Goal: Task Accomplishment & Management: Manage account settings

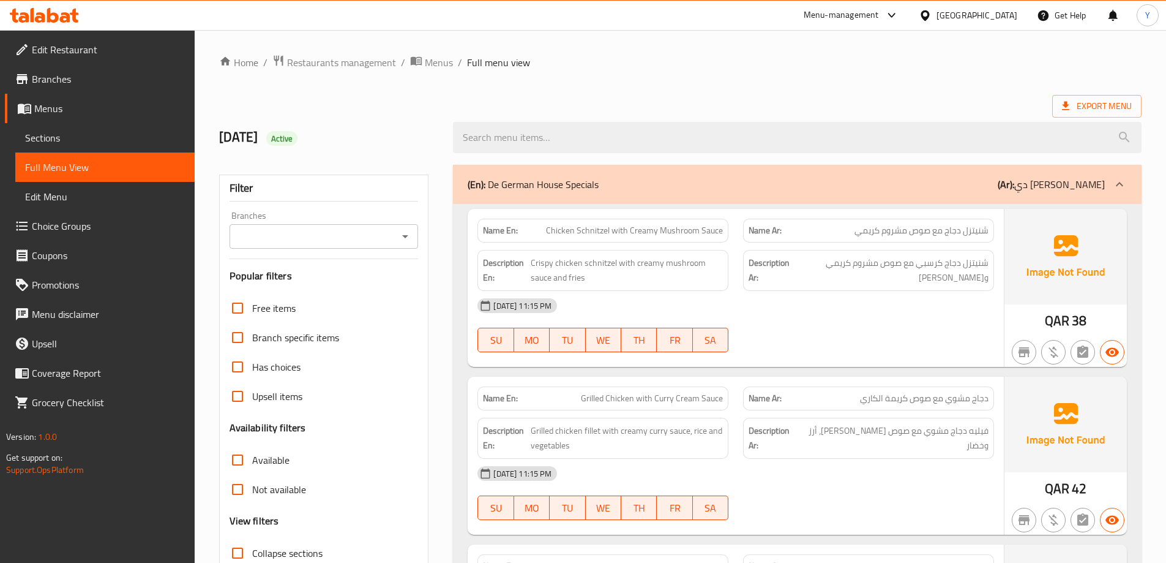
drag, startPoint x: 916, startPoint y: 249, endPoint x: 996, endPoint y: -32, distance: 292.8
click at [578, 280] on span "Crispy chicken schnitzel with creamy mushroom sauce and fries" at bounding box center [627, 270] width 192 height 30
copy span "fries"
click at [578, 280] on span "Crispy chicken schnitzel with creamy mushroom sauce and fries" at bounding box center [627, 270] width 192 height 30
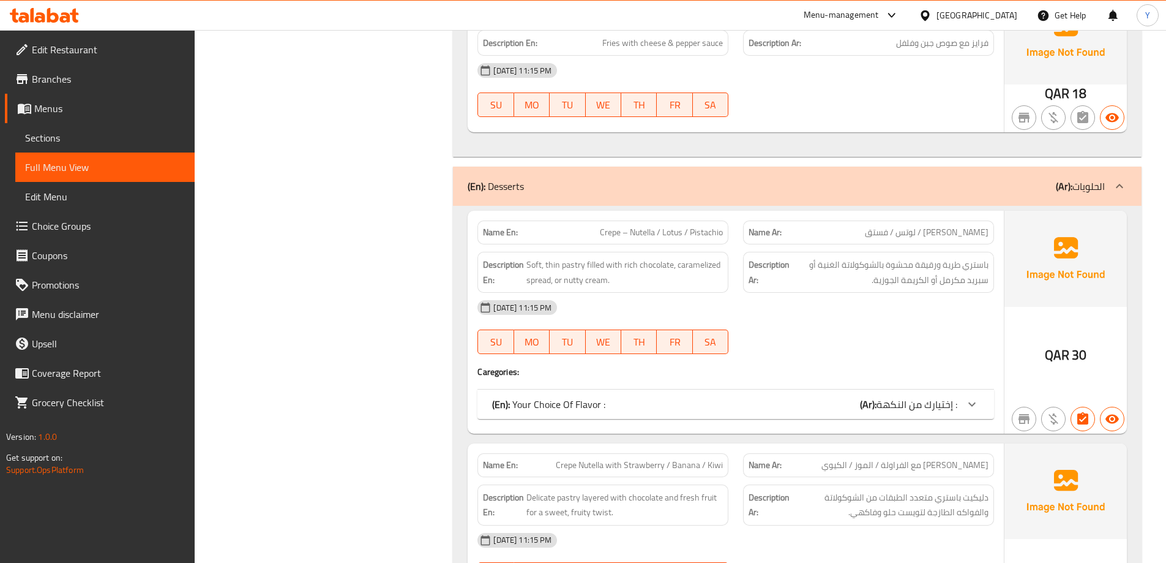
scroll to position [5110, 0]
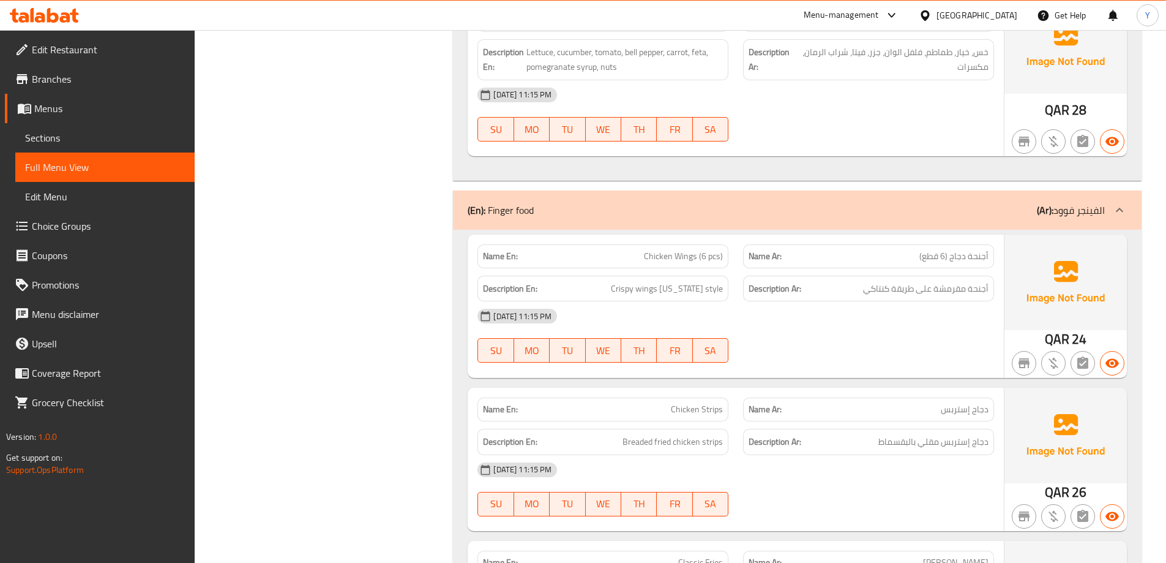
drag, startPoint x: 949, startPoint y: 85, endPoint x: 955, endPoint y: 62, distance: 24.2
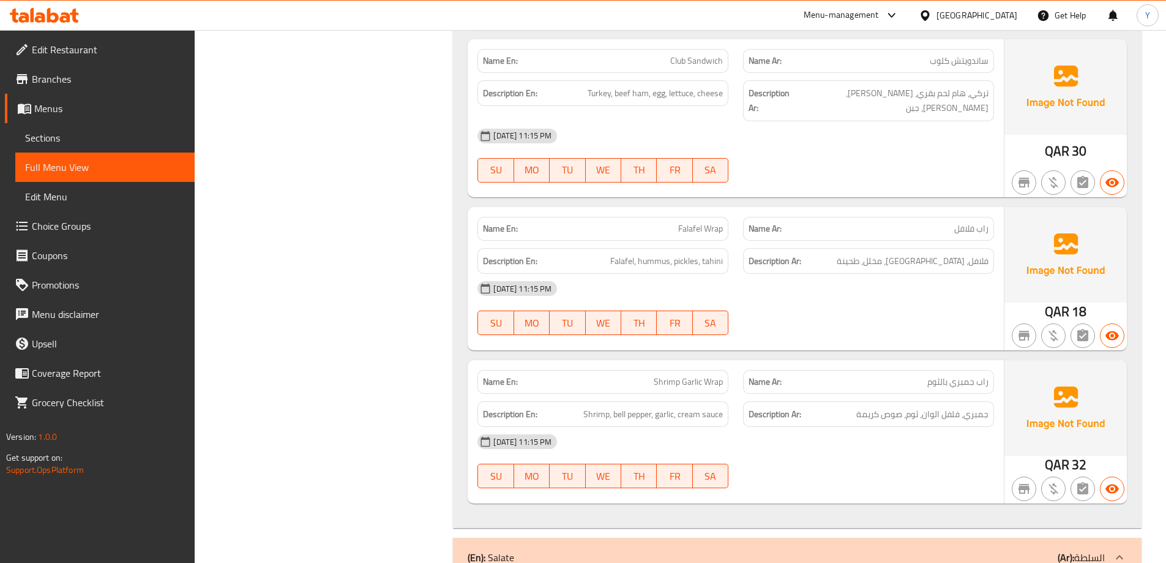
drag, startPoint x: 922, startPoint y: 171, endPoint x: 859, endPoint y: 502, distance: 336.5
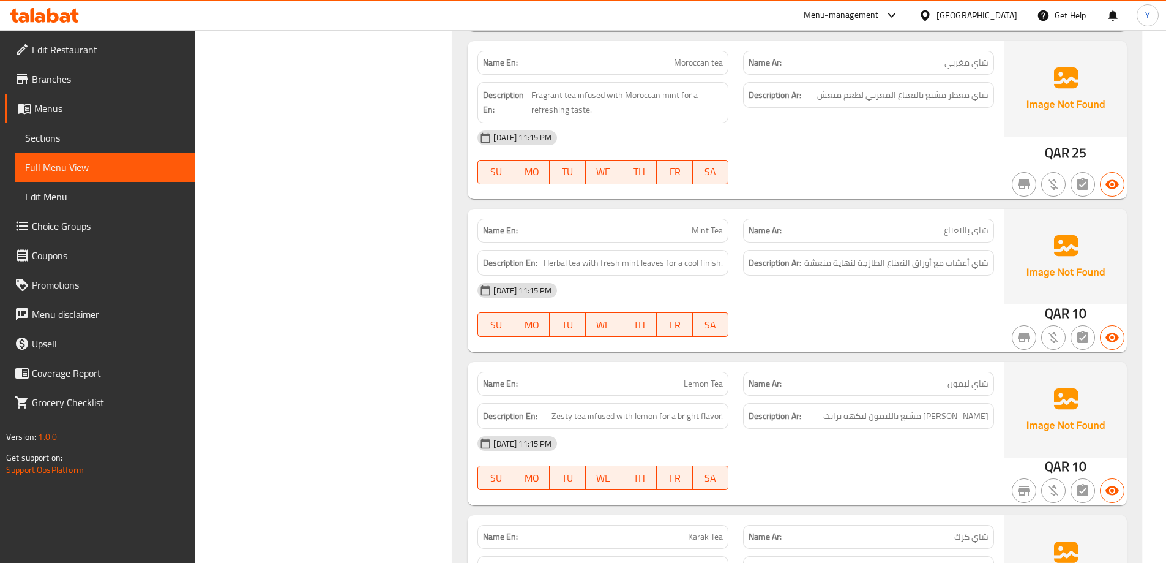
scroll to position [9255, 0]
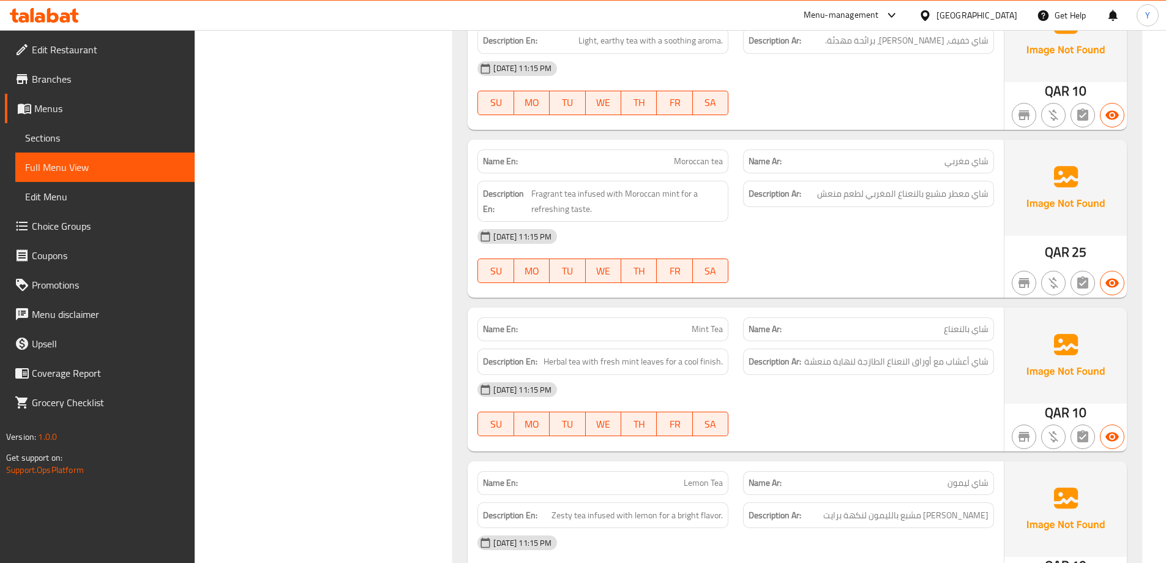
drag, startPoint x: 823, startPoint y: 458, endPoint x: 585, endPoint y: 249, distance: 317.0
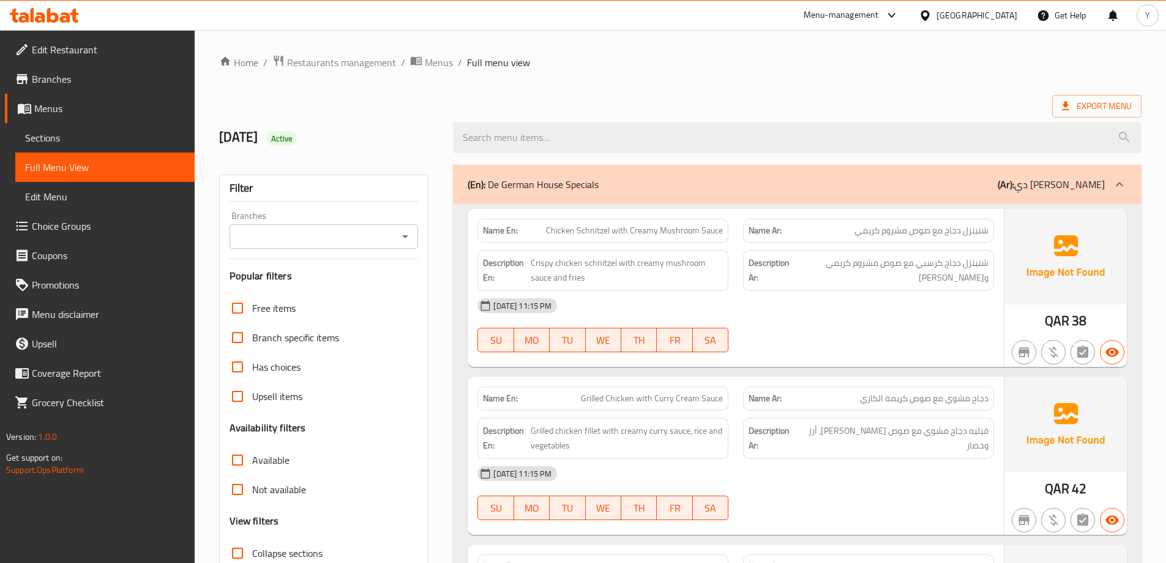
scroll to position [306, 0]
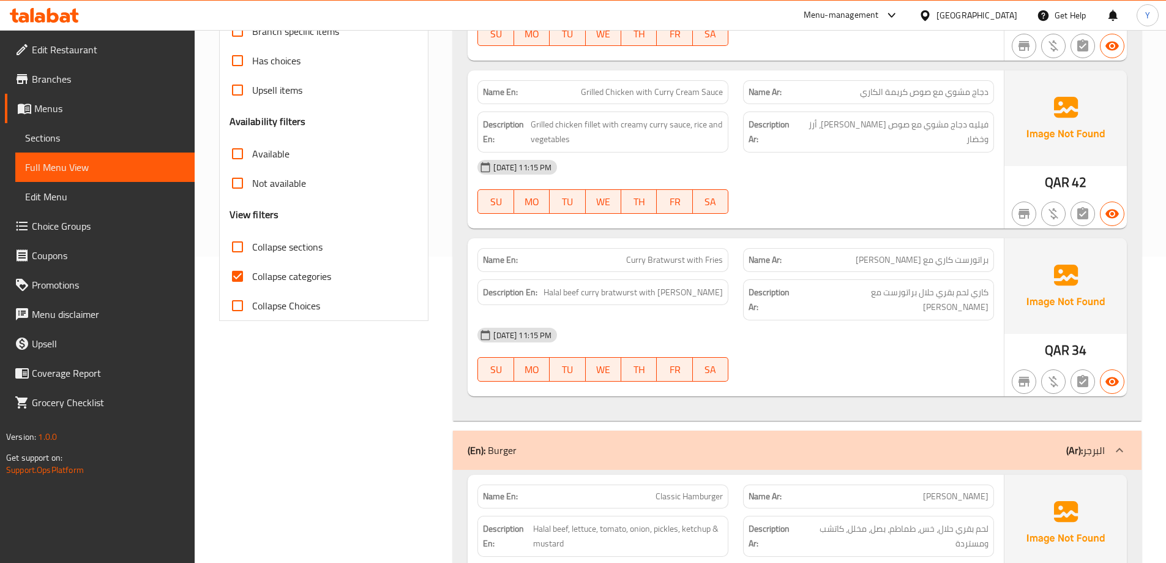
click at [289, 275] on span "Collapse categories" at bounding box center [291, 276] width 79 height 15
click at [252, 275] on input "Collapse categories" at bounding box center [237, 275] width 29 height 29
checkbox input "false"
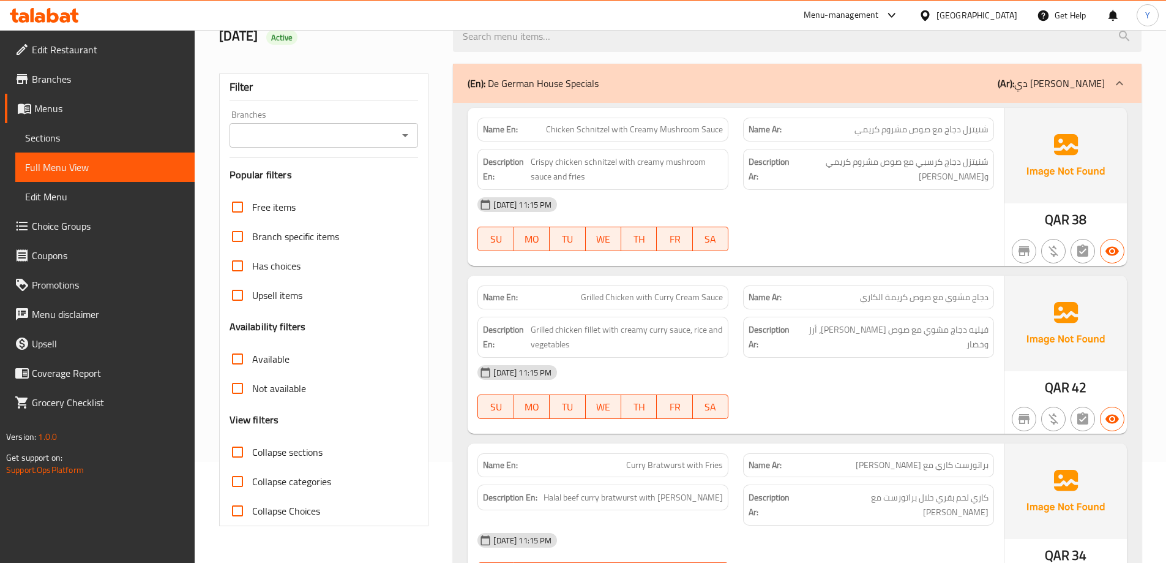
scroll to position [0, 0]
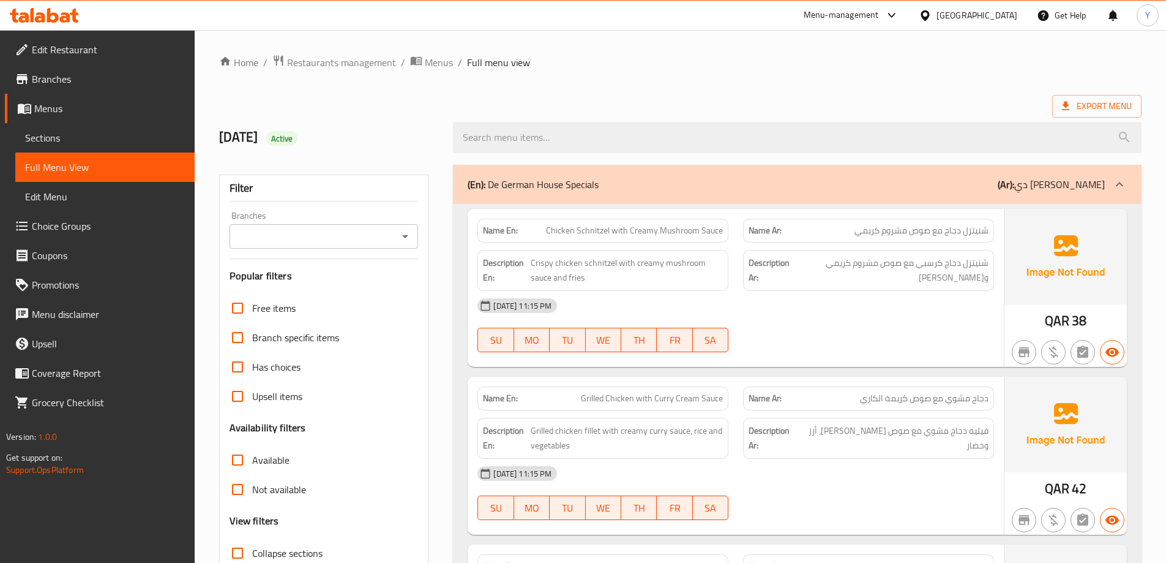
click at [298, 136] on span "Active" at bounding box center [282, 139] width 32 height 12
copy span "Active"
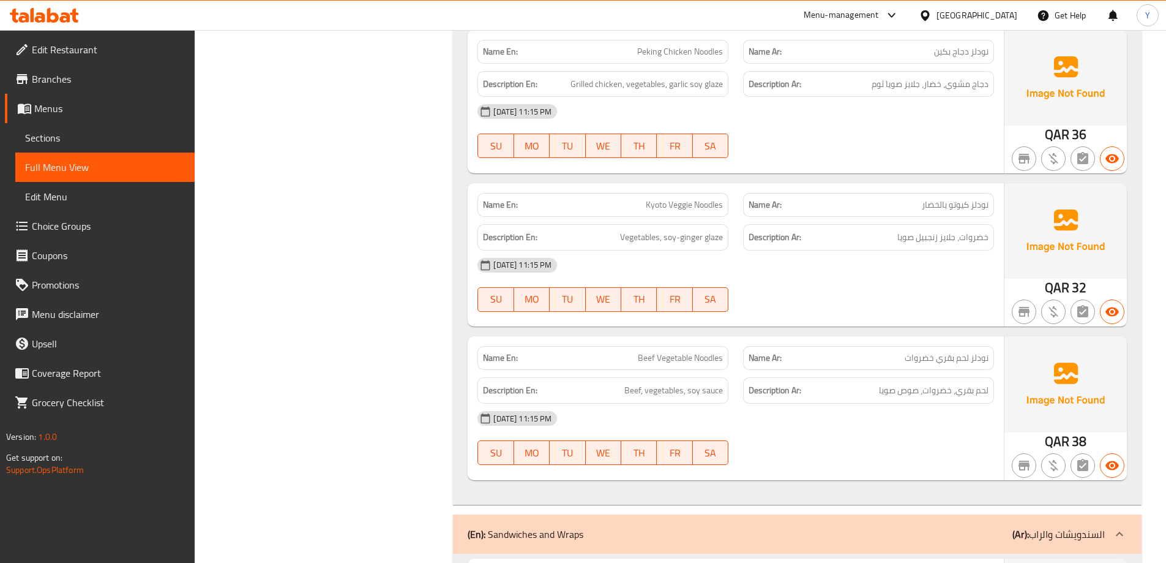
drag, startPoint x: 1070, startPoint y: 165, endPoint x: 1075, endPoint y: 4, distance: 161.7
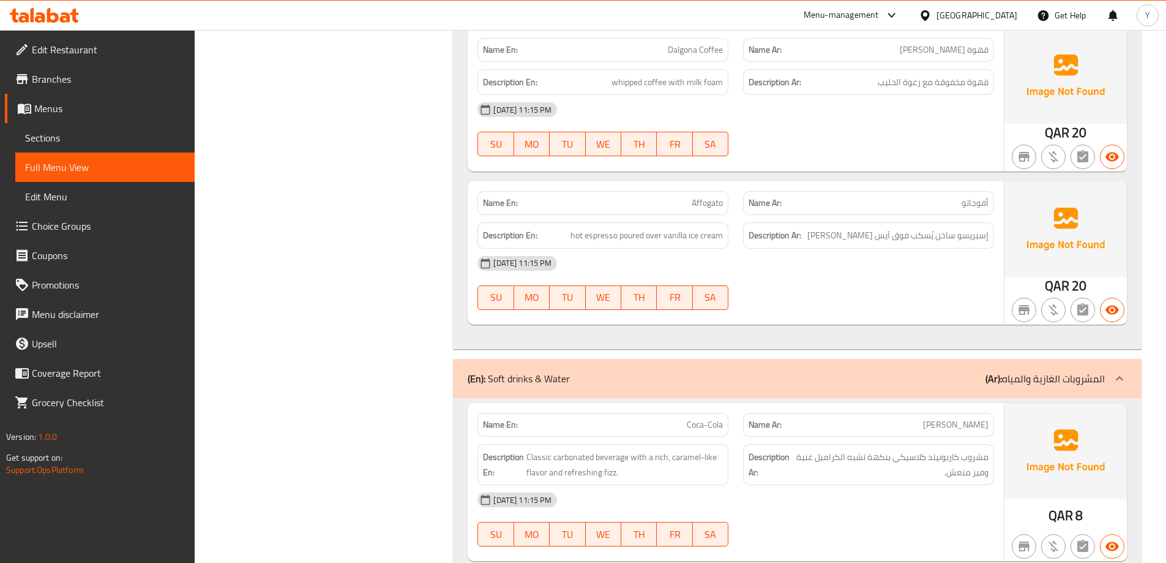
scroll to position [0, 0]
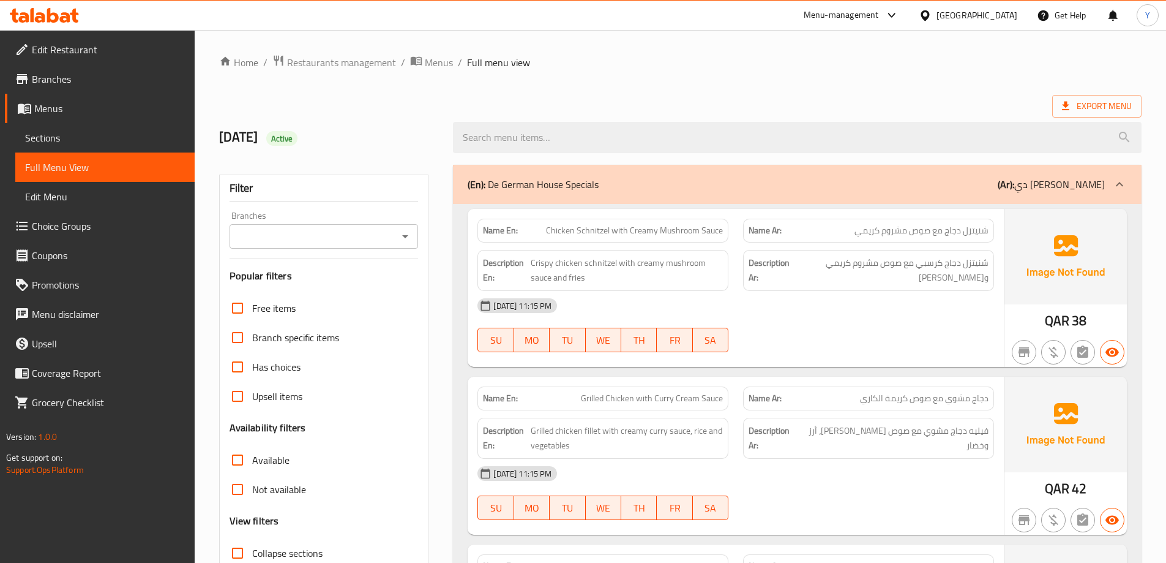
drag, startPoint x: 834, startPoint y: 444, endPoint x: 1108, endPoint y: -74, distance: 586.5
click at [1096, 118] on div at bounding box center [797, 137] width 703 height 46
click at [1101, 109] on span "Export Menu" at bounding box center [1097, 106] width 70 height 15
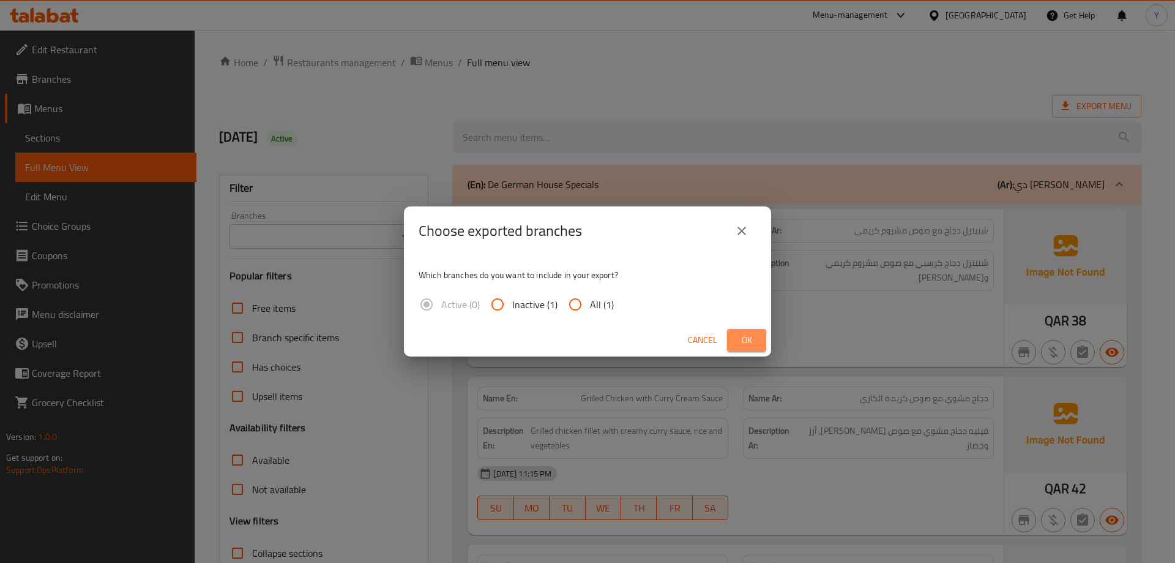
click at [745, 331] on button "Ok" at bounding box center [746, 340] width 39 height 23
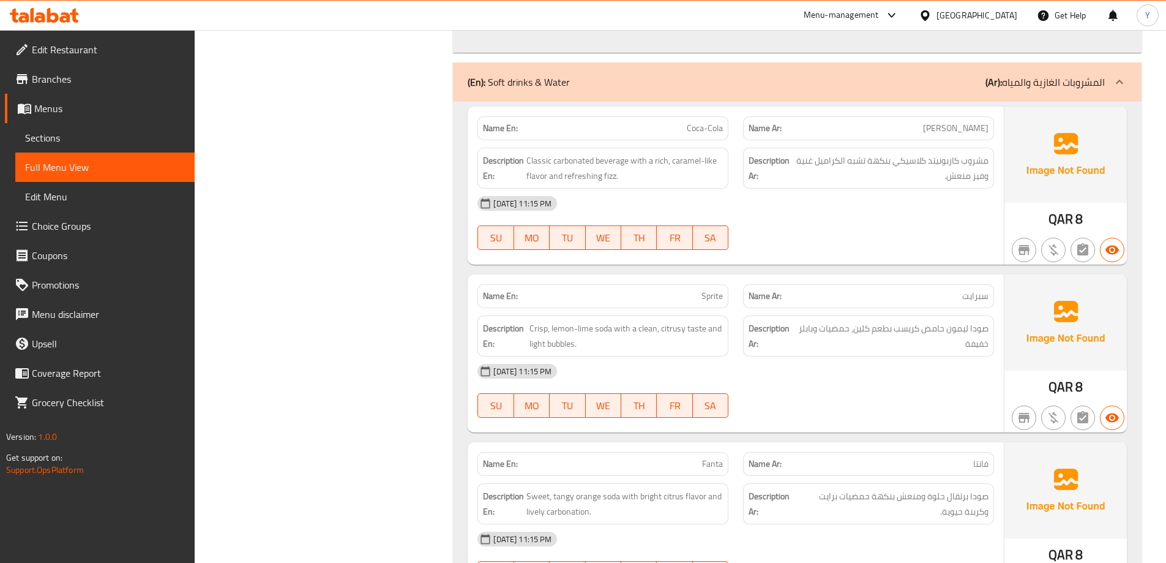
drag, startPoint x: 889, startPoint y: 225, endPoint x: 897, endPoint y: 586, distance: 361.8
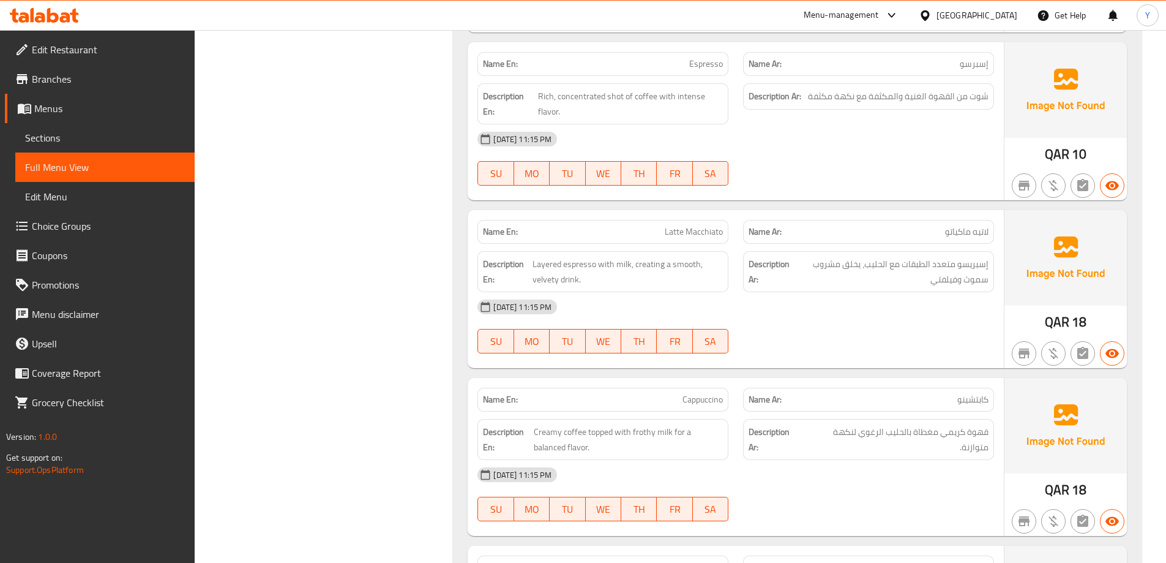
scroll to position [13131, 0]
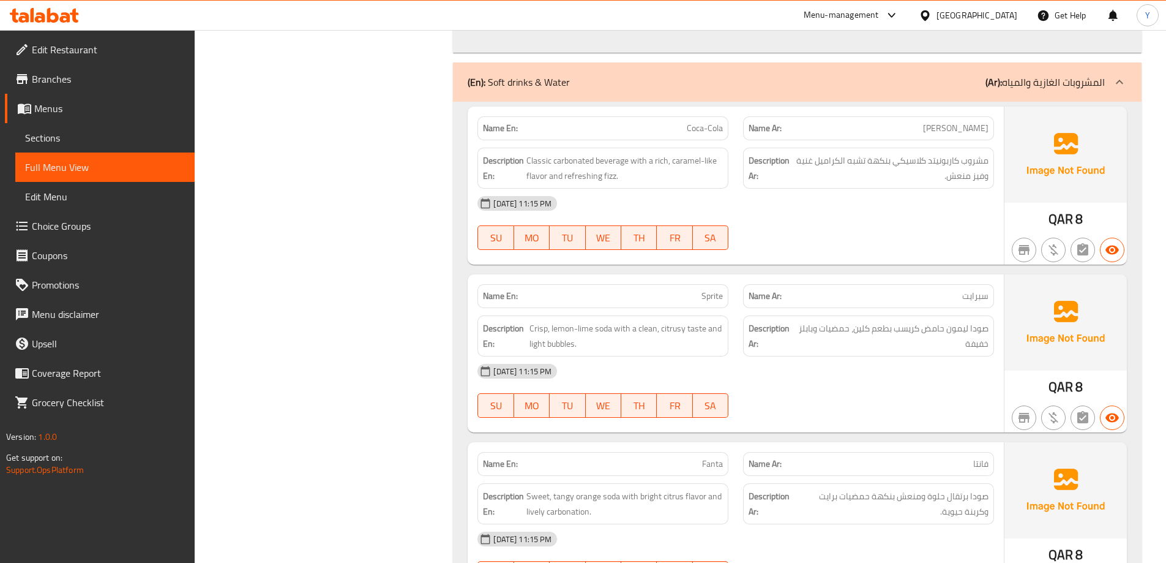
drag, startPoint x: 848, startPoint y: 224, endPoint x: 861, endPoint y: 586, distance: 362.6
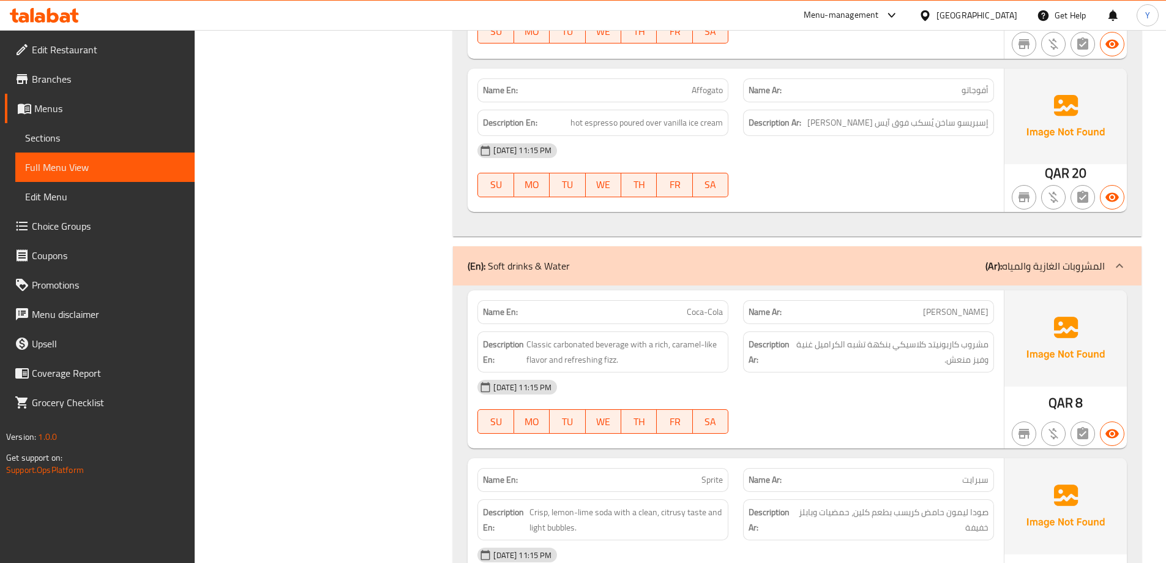
scroll to position [13070, 0]
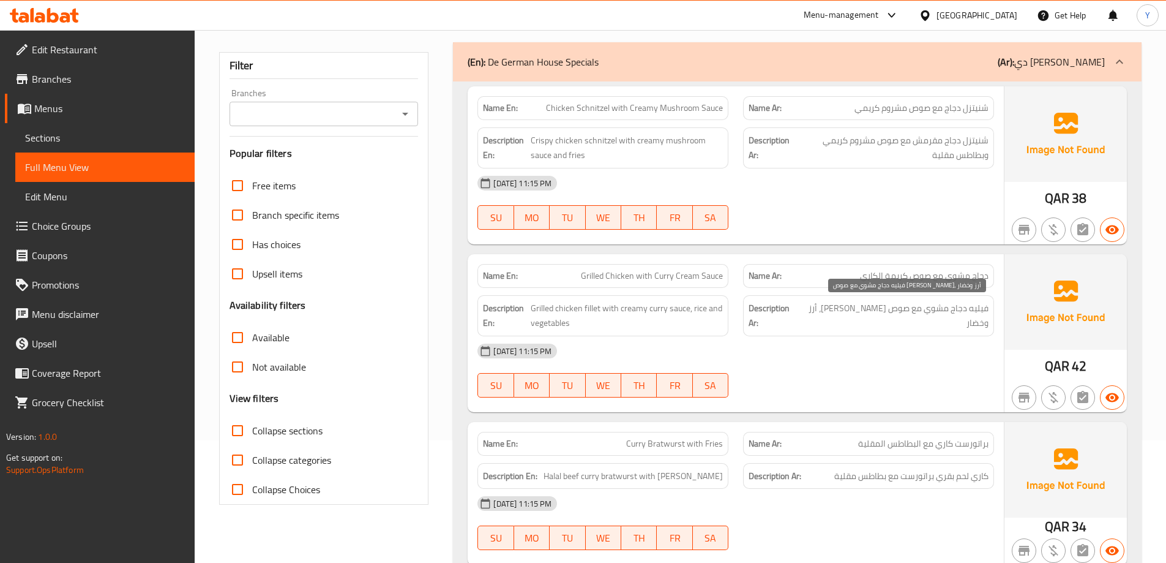
scroll to position [306, 0]
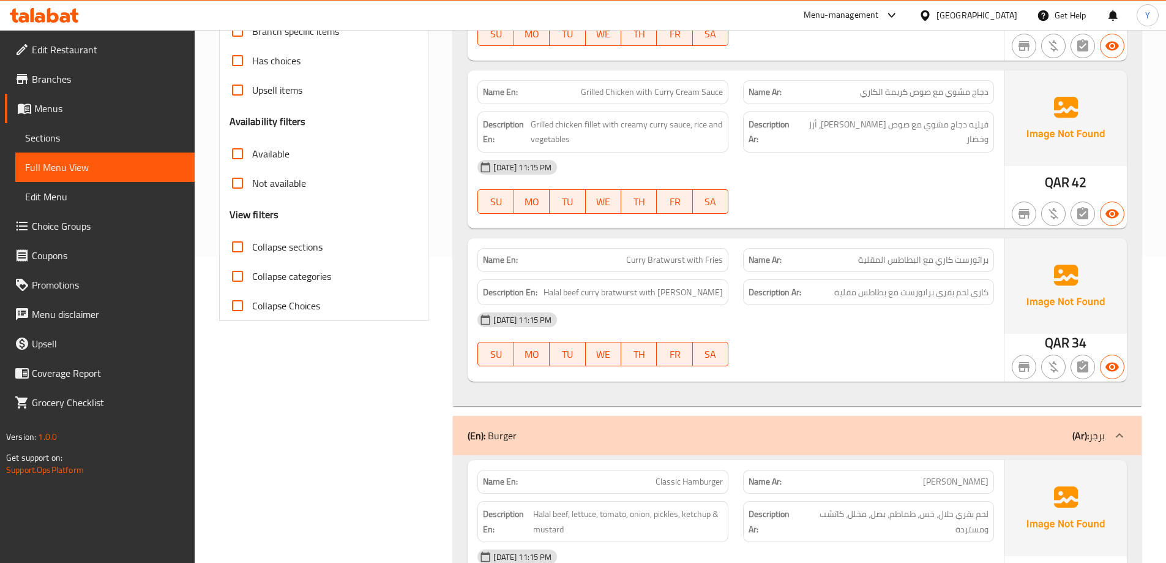
click at [652, 261] on span "Curry Bratwurst with Fries" at bounding box center [674, 259] width 97 height 13
copy span "Curry Bratwurst with Fries"
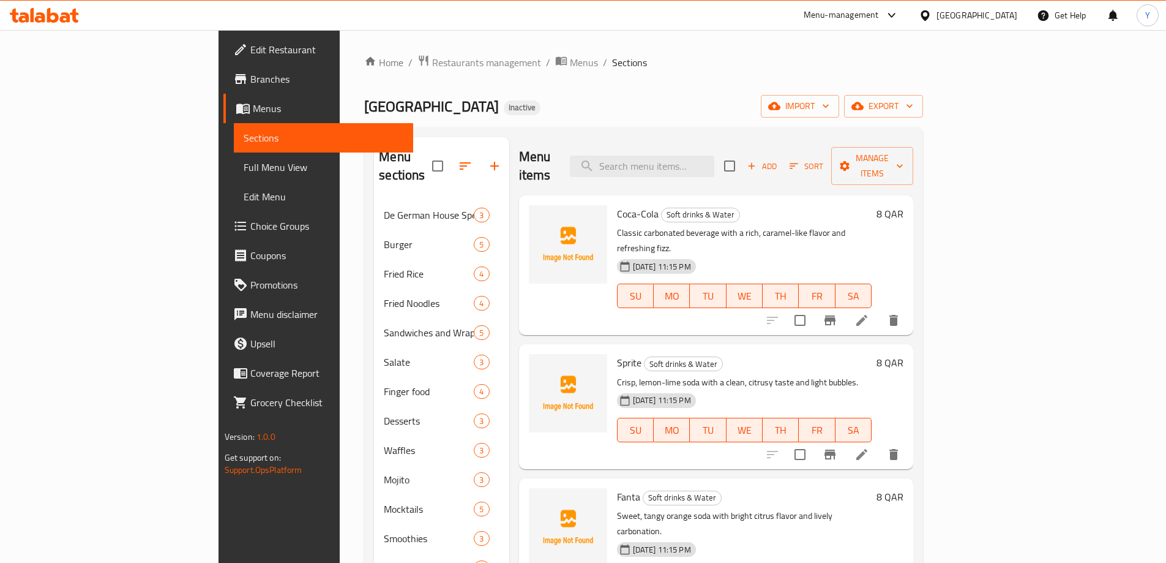
scroll to position [187, 0]
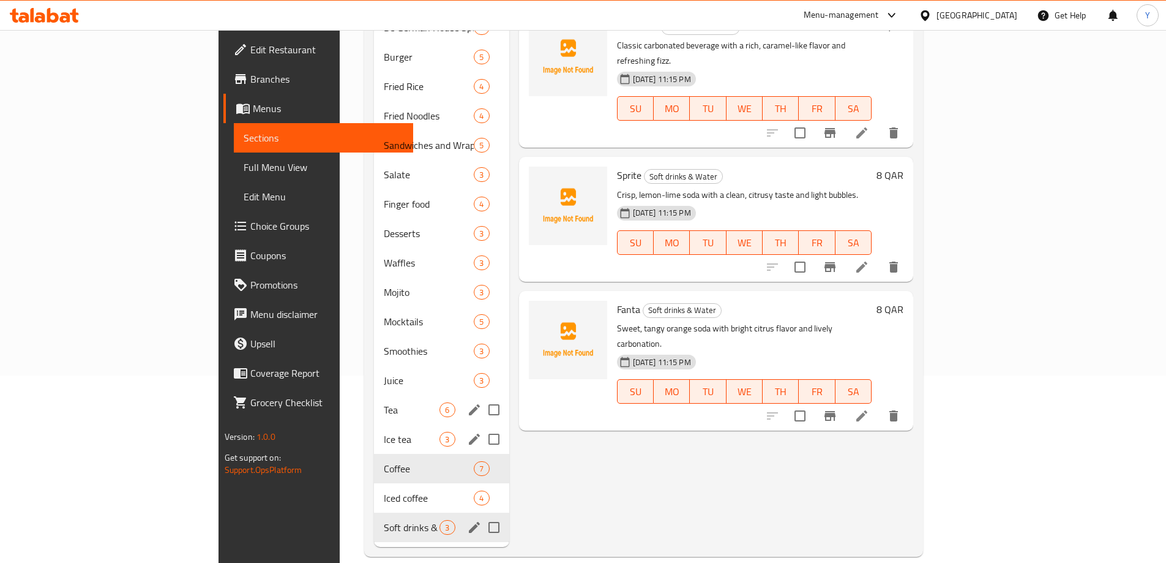
click at [250, 47] on span "Edit Restaurant" at bounding box center [326, 49] width 153 height 15
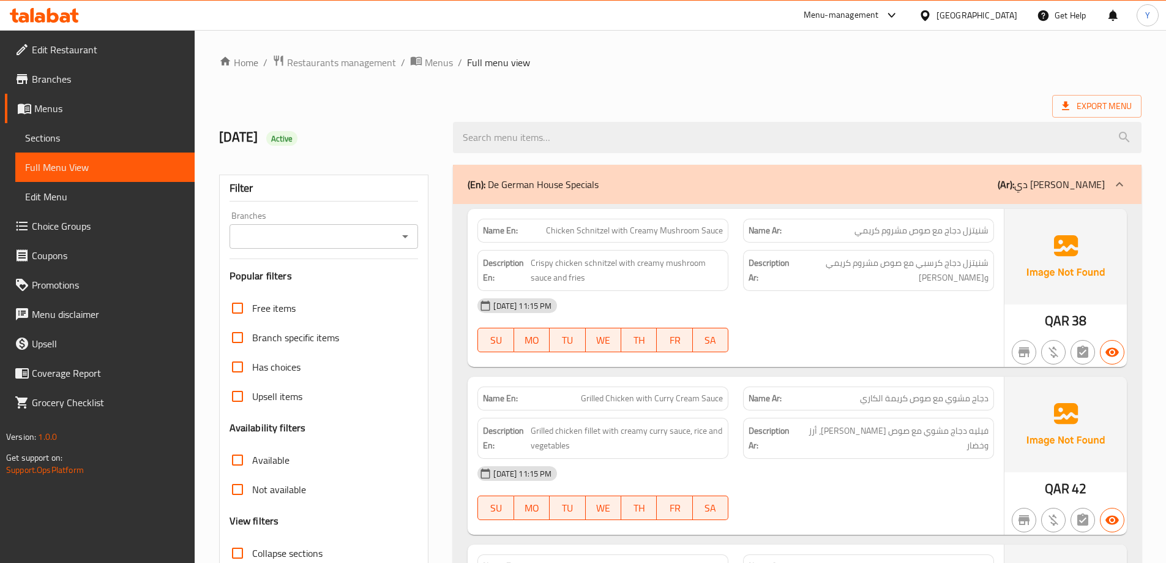
click at [815, 58] on ol "Home / Restaurants management / Menus / Full menu view" at bounding box center [680, 62] width 922 height 16
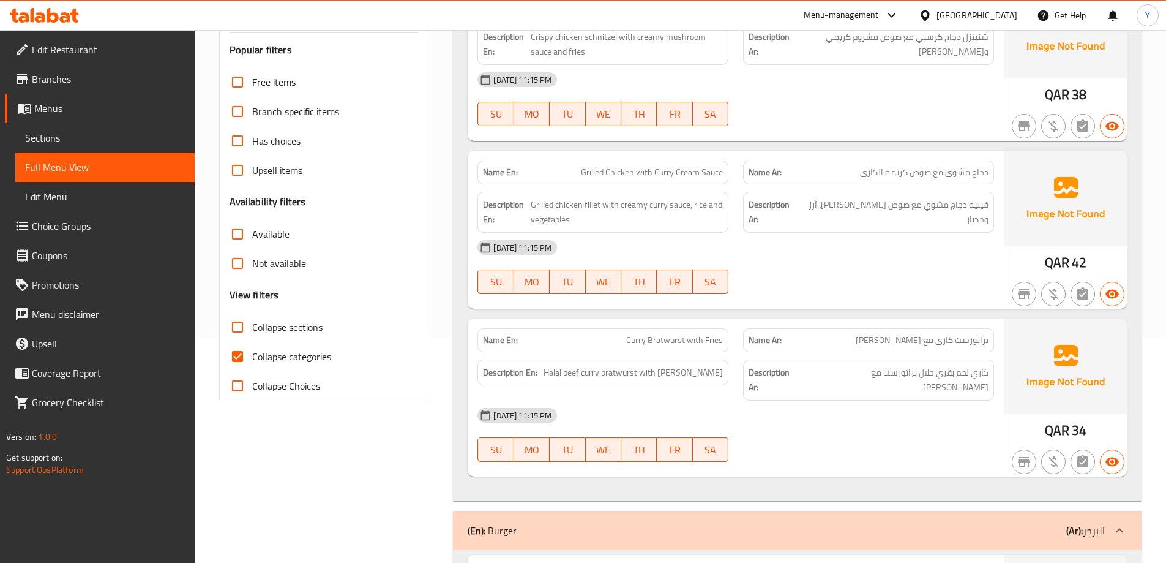
scroll to position [378, 0]
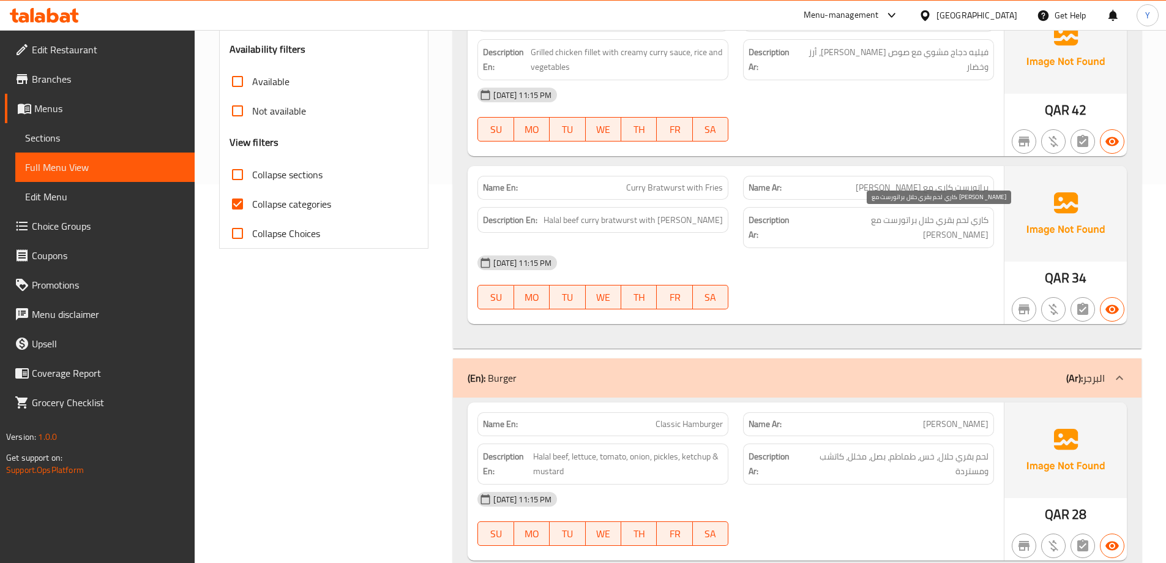
click at [968, 222] on span "كاري لحم بقري حلال براتورست مع فرايز" at bounding box center [896, 227] width 185 height 30
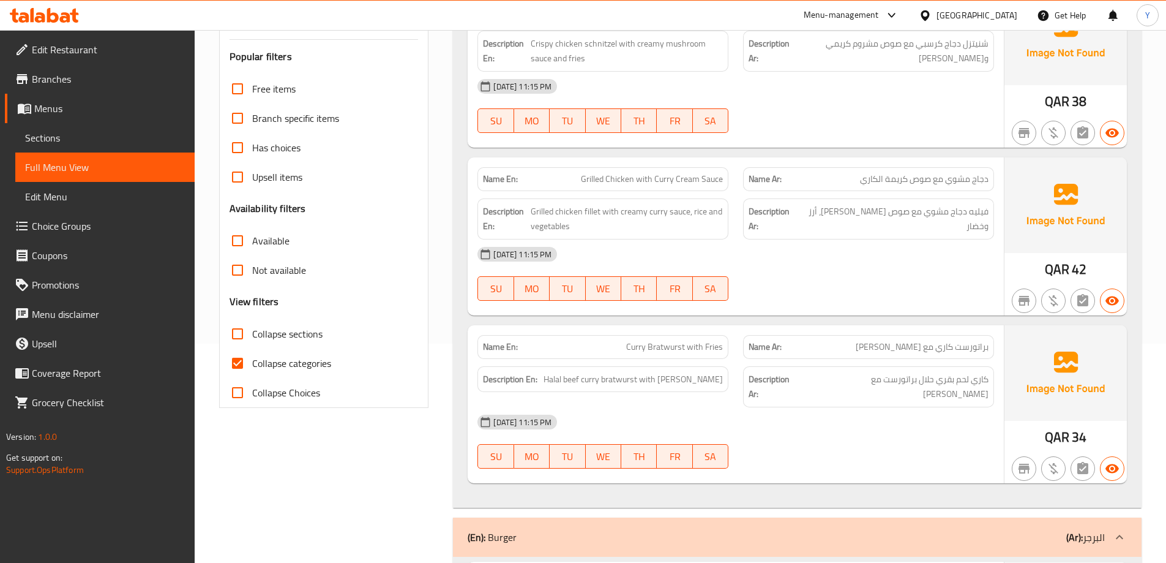
scroll to position [306, 0]
